Goal: Check status: Check status

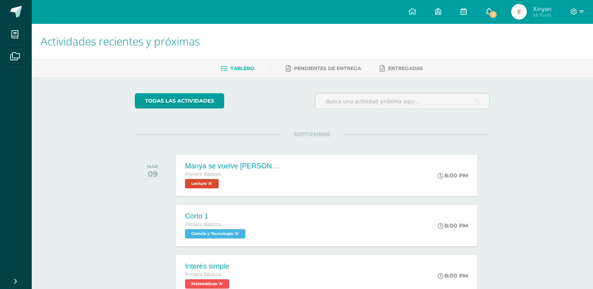
click at [496, 11] on span "7" at bounding box center [493, 14] width 9 height 9
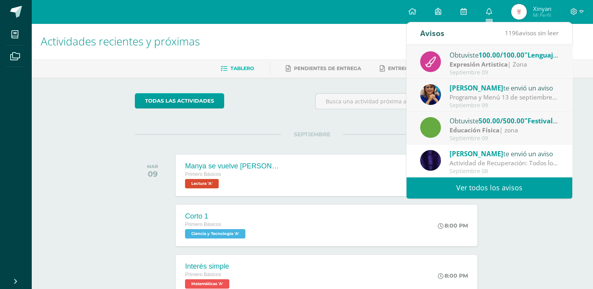
scroll to position [39, 0]
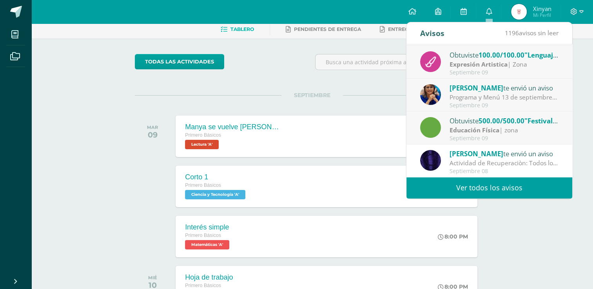
click at [497, 187] on link "Ver todos los avisos" at bounding box center [490, 188] width 166 height 22
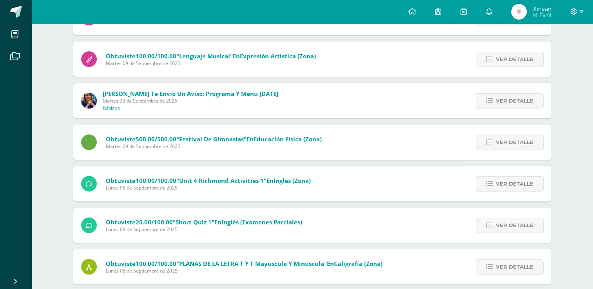
scroll to position [274, 0]
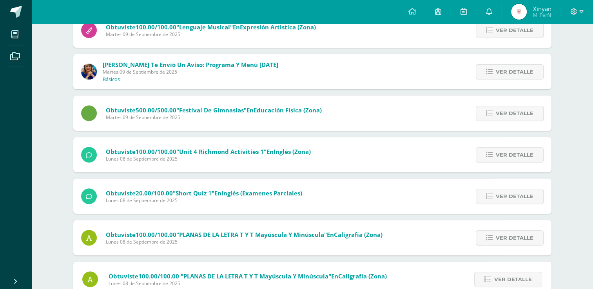
click at [516, 13] on img at bounding box center [519, 12] width 16 height 16
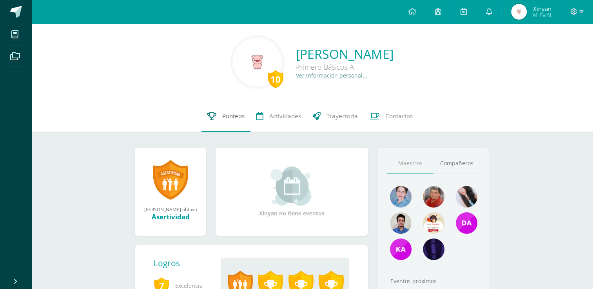
click at [225, 115] on span "Punteos" at bounding box center [233, 116] width 22 height 8
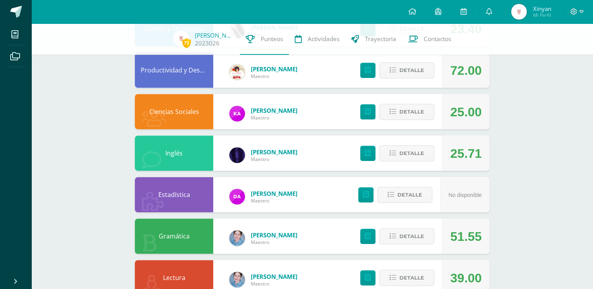
scroll to position [434, 0]
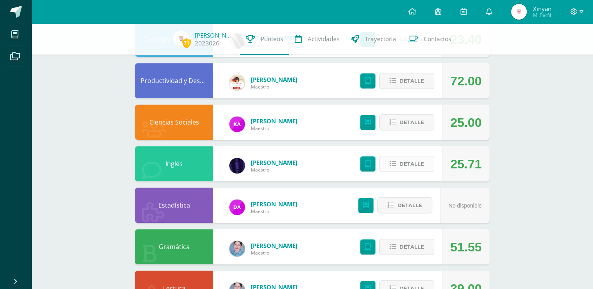
click at [403, 163] on span "Detalle" at bounding box center [412, 164] width 25 height 15
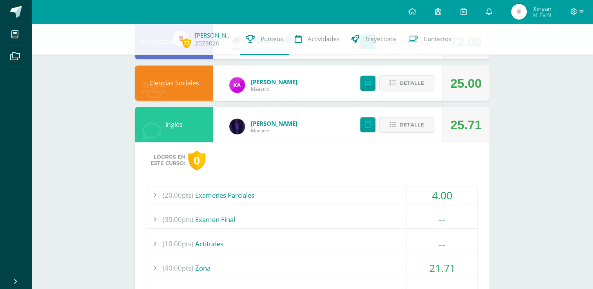
scroll to position [513, 0]
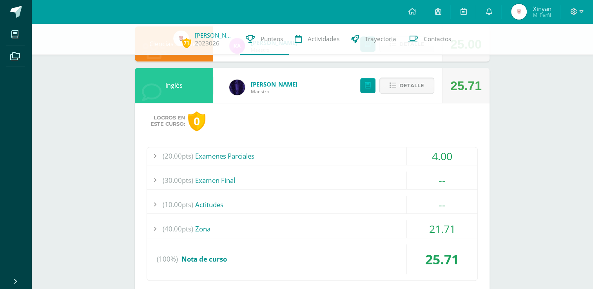
click at [282, 228] on div "(40.00pts) Zona" at bounding box center [312, 229] width 331 height 18
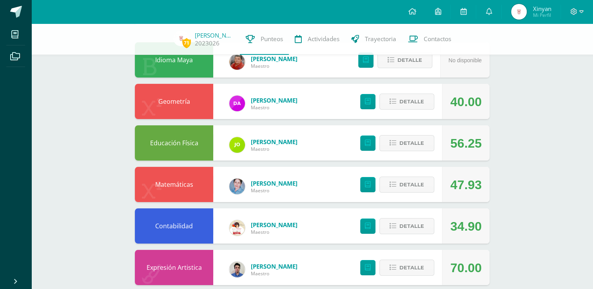
scroll to position [42, 0]
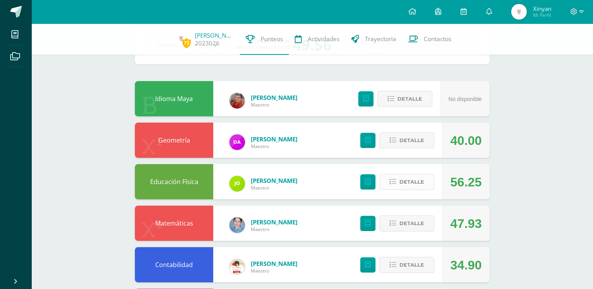
click at [399, 180] on button "Detalle" at bounding box center [407, 182] width 55 height 16
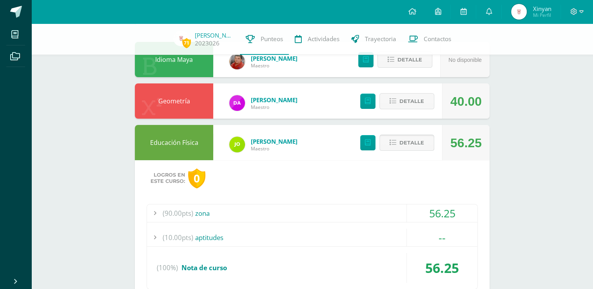
scroll to position [199, 0]
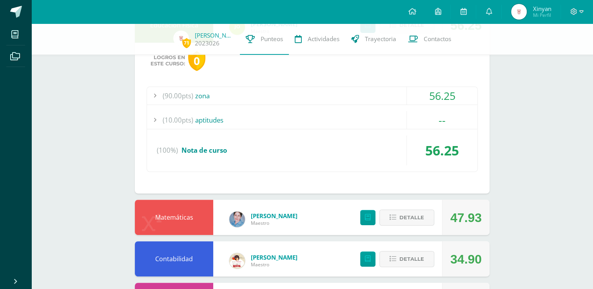
click at [242, 99] on div "(90.00pts) zona" at bounding box center [312, 96] width 331 height 18
